Goal: Information Seeking & Learning: Learn about a topic

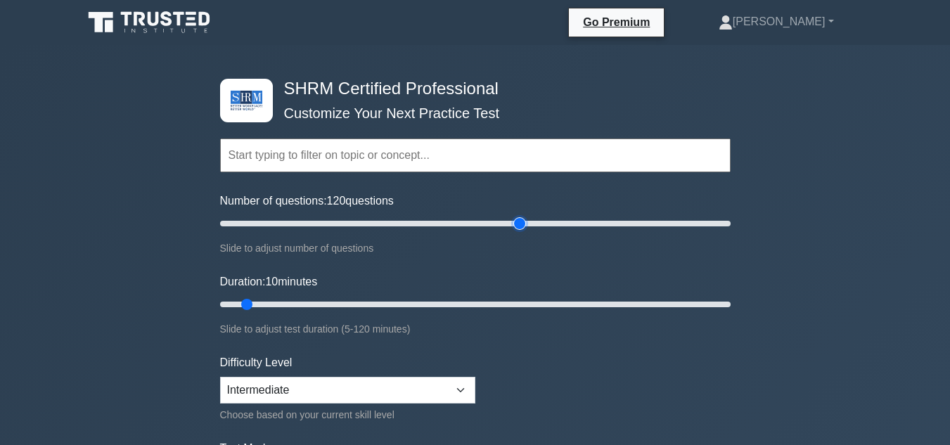
drag, startPoint x: 244, startPoint y: 226, endPoint x: 516, endPoint y: 229, distance: 272.2
type input "120"
click at [516, 229] on input "Number of questions: 120 questions" at bounding box center [475, 223] width 511 height 17
drag, startPoint x: 312, startPoint y: 292, endPoint x: 365, endPoint y: 285, distance: 53.8
click at [365, 296] on input "Duration: 35 minutes" at bounding box center [475, 304] width 511 height 17
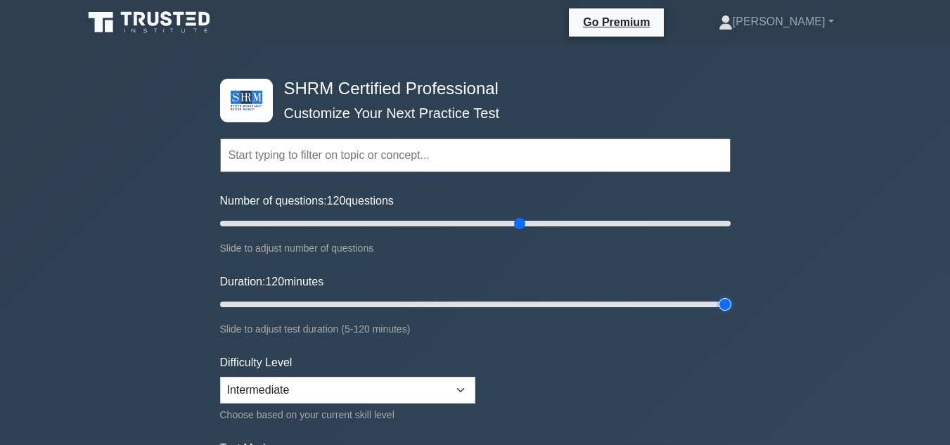
drag, startPoint x: 356, startPoint y: 302, endPoint x: 727, endPoint y: 295, distance: 371.4
type input "120"
click at [727, 296] on input "Duration: 120 minutes" at bounding box center [475, 304] width 511 height 17
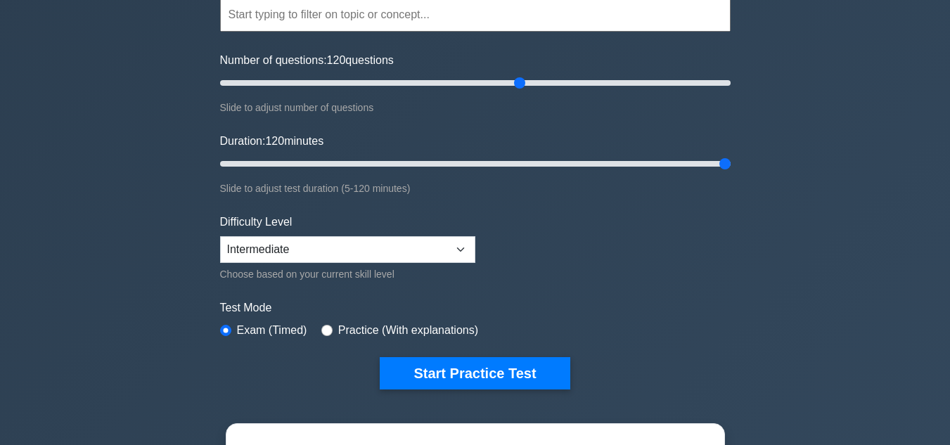
click at [428, 331] on label "Practice (With explanations)" at bounding box center [408, 330] width 140 height 17
click at [325, 330] on input "radio" at bounding box center [326, 330] width 11 height 11
radio input "true"
click at [224, 333] on input "radio" at bounding box center [225, 330] width 11 height 11
radio input "true"
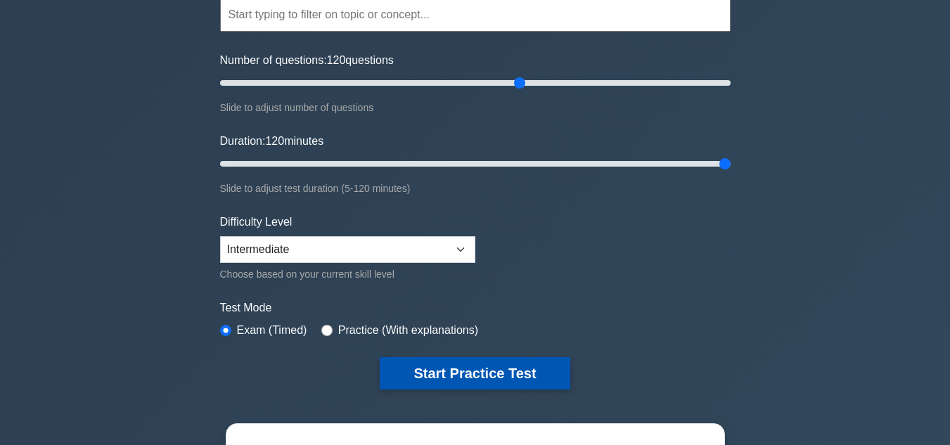
click at [416, 359] on button "Start Practice Test" at bounding box center [475, 373] width 190 height 32
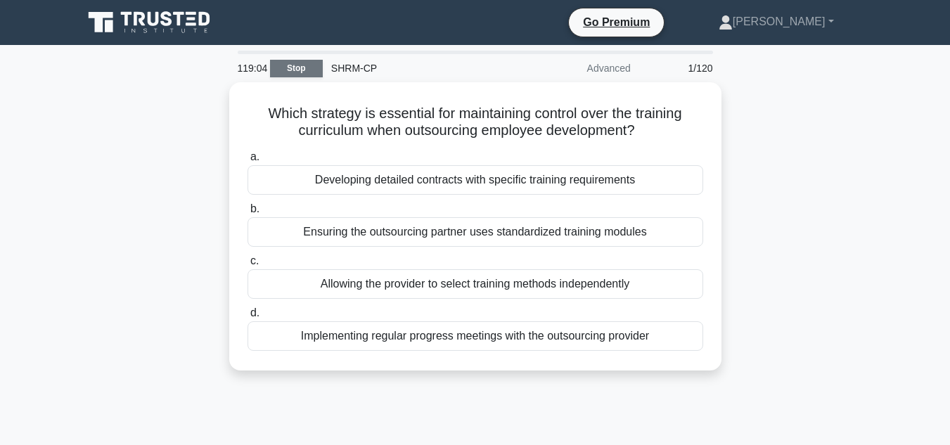
click at [283, 63] on link "Stop" at bounding box center [296, 69] width 53 height 18
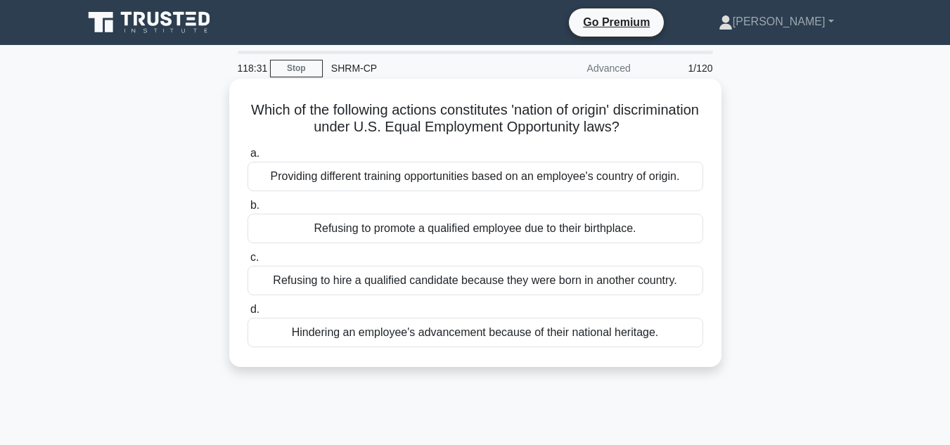
click at [354, 276] on div "Refusing to hire a qualified candidate because they were born in another countr…" at bounding box center [476, 281] width 456 height 30
click at [248, 262] on input "c. Refusing to hire a qualified candidate because they were born in another cou…" at bounding box center [248, 257] width 0 height 9
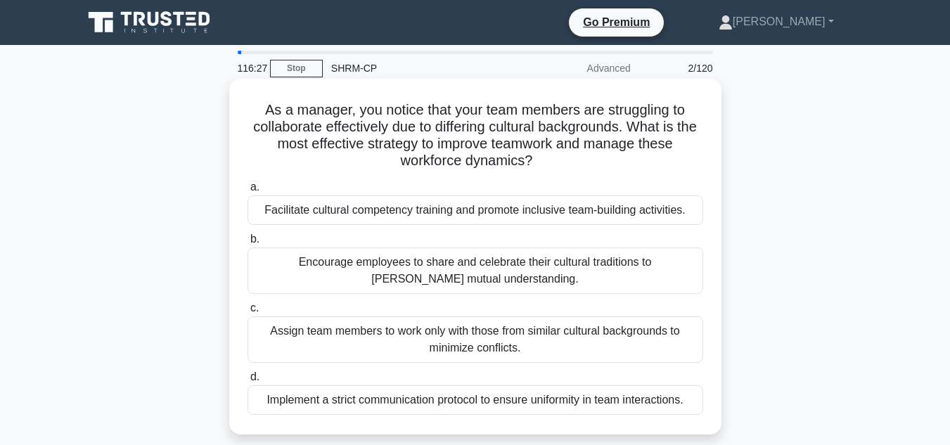
click at [379, 262] on div "Encourage employees to share and celebrate their cultural traditions to foster …" at bounding box center [476, 271] width 456 height 46
click at [248, 244] on input "b. Encourage employees to share and celebrate their cultural traditions to fost…" at bounding box center [248, 239] width 0 height 9
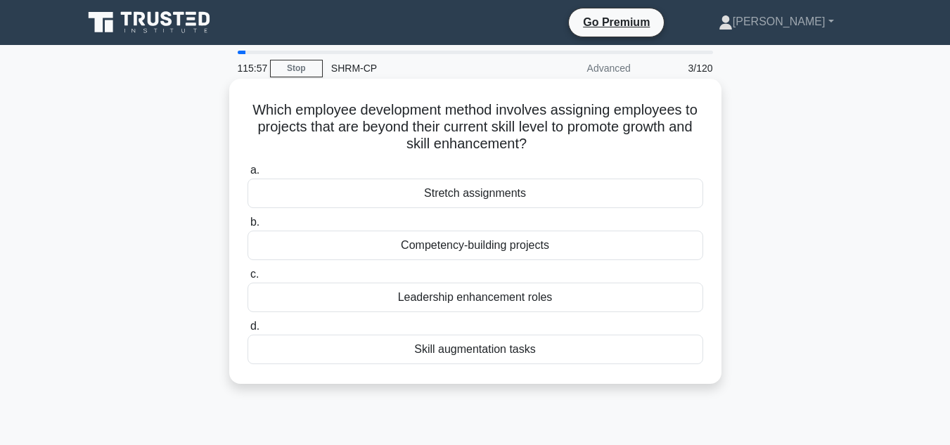
click at [489, 195] on div "Stretch assignments" at bounding box center [476, 194] width 456 height 30
click at [248, 175] on input "a. Stretch assignments" at bounding box center [248, 170] width 0 height 9
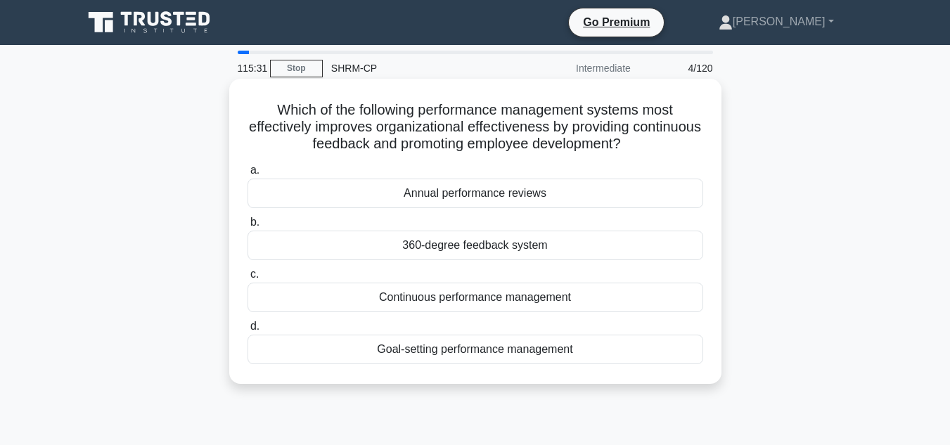
click at [406, 296] on div "Continuous performance management" at bounding box center [476, 298] width 456 height 30
click at [248, 279] on input "c. Continuous performance management" at bounding box center [248, 274] width 0 height 9
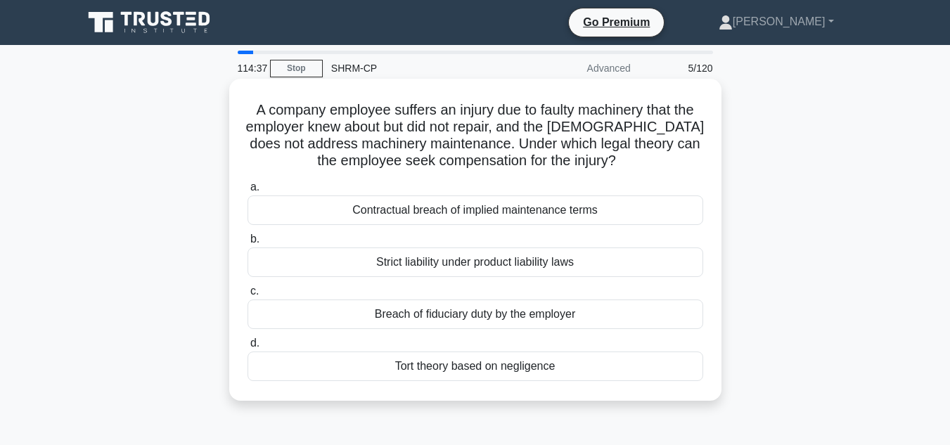
drag, startPoint x: 638, startPoint y: 169, endPoint x: 237, endPoint y: 108, distance: 406.3
click at [237, 108] on div "A company employee suffers an injury due to faulty machinery that the employer …" at bounding box center [475, 239] width 481 height 311
copy h5 "A company employee suffers an injury due to faulty machinery that the employer …"
click at [458, 363] on div "Tort theory based on negligence" at bounding box center [476, 367] width 456 height 30
click at [248, 348] on input "d. Tort theory based on negligence" at bounding box center [248, 343] width 0 height 9
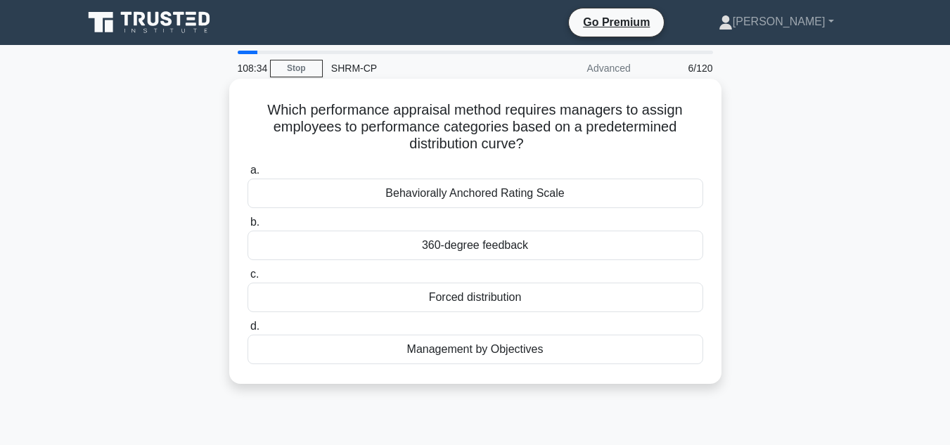
drag, startPoint x: 546, startPoint y: 144, endPoint x: 259, endPoint y: 111, distance: 288.1
click at [259, 111] on h5 "Which performance appraisal method requires managers to assign employees to per…" at bounding box center [475, 127] width 458 height 52
copy h5 "Which performance appraisal method requires managers to assign employees to per…"
click at [542, 297] on div "Forced distribution" at bounding box center [476, 298] width 456 height 30
click at [248, 279] on input "c. Forced distribution" at bounding box center [248, 274] width 0 height 9
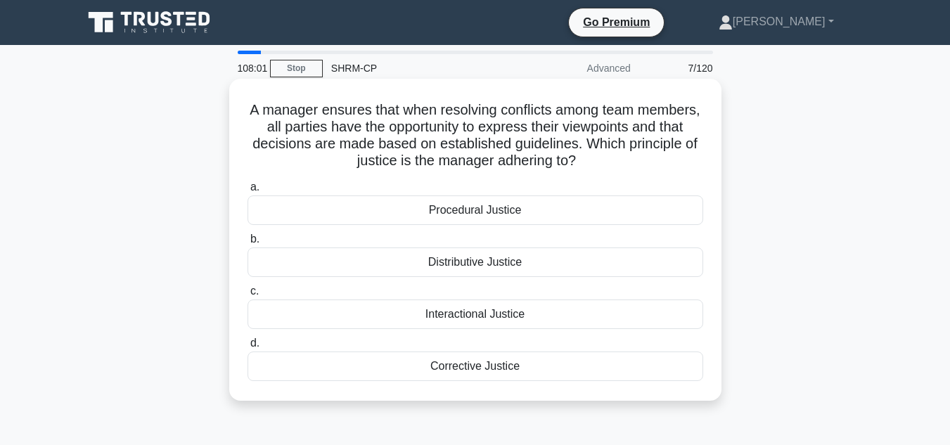
drag, startPoint x: 671, startPoint y: 169, endPoint x: 276, endPoint y: 105, distance: 399.5
click at [276, 105] on h5 "A manager ensures that when resolving conflicts among team members, all parties…" at bounding box center [475, 135] width 458 height 69
copy h5 "A manager ensures that when resolving conflicts among team members, all parties…"
click at [576, 219] on div "Procedural Justice" at bounding box center [476, 210] width 456 height 30
click at [248, 192] on input "a. Procedural Justice" at bounding box center [248, 187] width 0 height 9
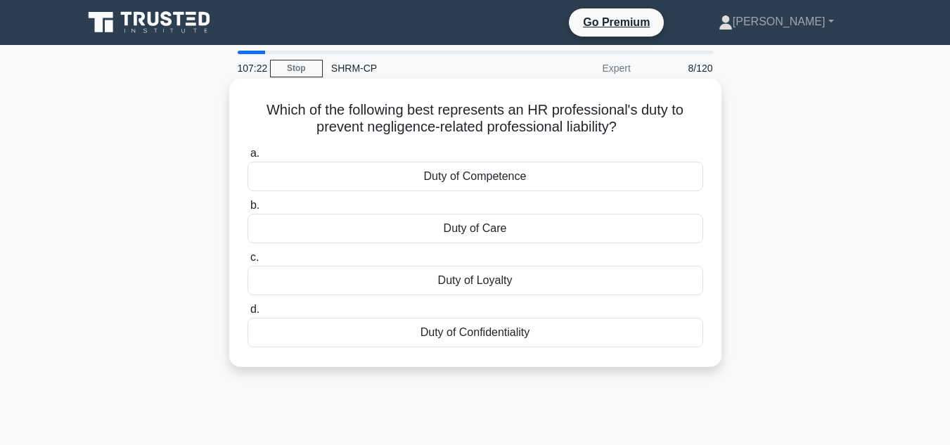
click at [498, 226] on div "Duty of Care" at bounding box center [476, 229] width 456 height 30
click at [248, 210] on input "b. Duty of Care" at bounding box center [248, 205] width 0 height 9
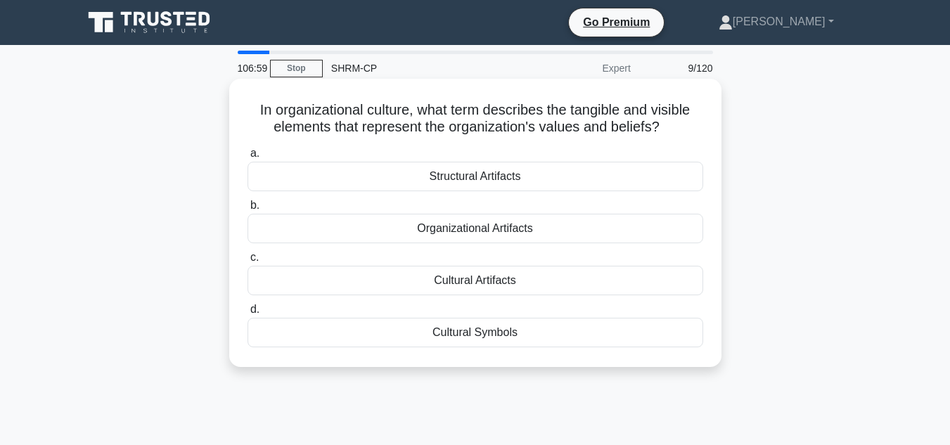
drag, startPoint x: 603, startPoint y: 132, endPoint x: 249, endPoint y: 110, distance: 355.1
click at [249, 110] on h5 "In organizational culture, what term describes the tangible and visible element…" at bounding box center [475, 118] width 458 height 35
copy h5 "In organizational culture, what term describes the tangible and visible element…"
click at [599, 217] on div "Organizational Artifacts" at bounding box center [476, 229] width 456 height 30
click at [248, 210] on input "b. Organizational Artifacts" at bounding box center [248, 205] width 0 height 9
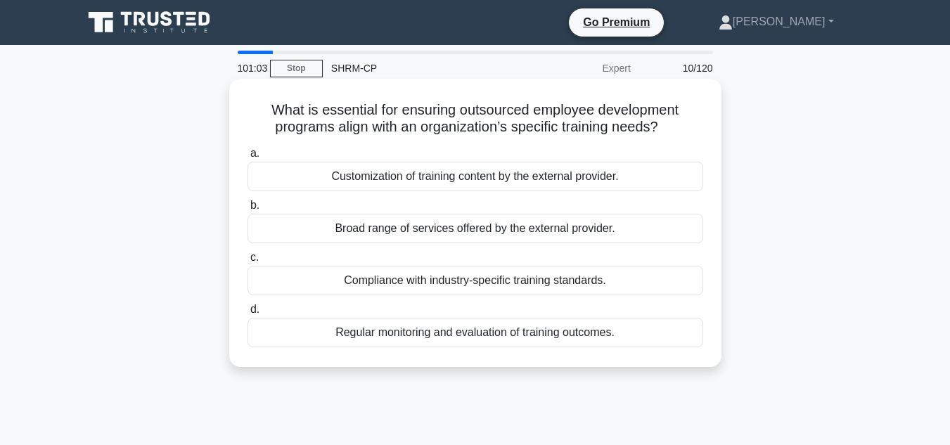
click at [386, 174] on div "Customization of training content by the external provider." at bounding box center [476, 177] width 456 height 30
click at [248, 158] on input "a. Customization of training content by the external provider." at bounding box center [248, 153] width 0 height 9
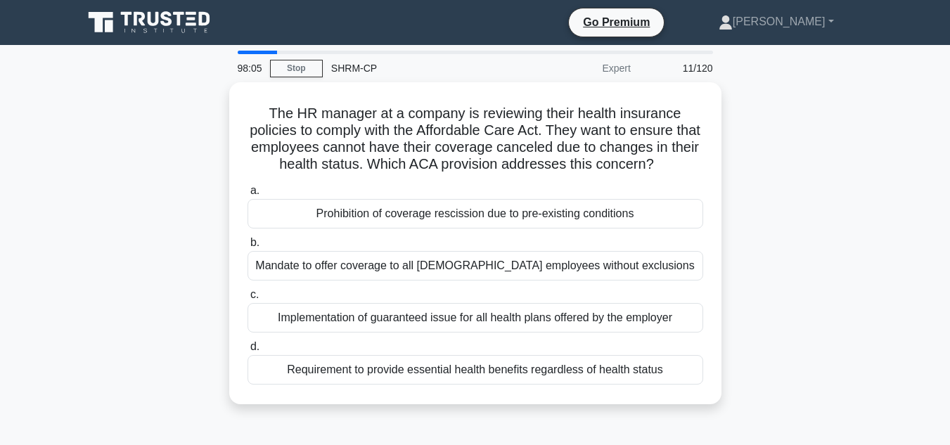
click at [386, 174] on div "The HR manager at a company is reviewing their health insurance policies to com…" at bounding box center [475, 243] width 481 height 311
